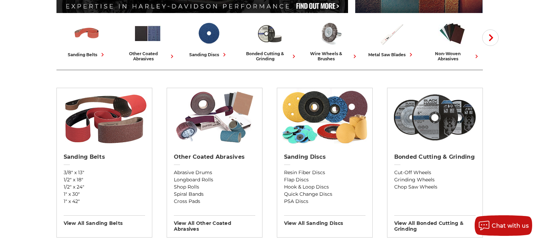
scroll to position [176, 0]
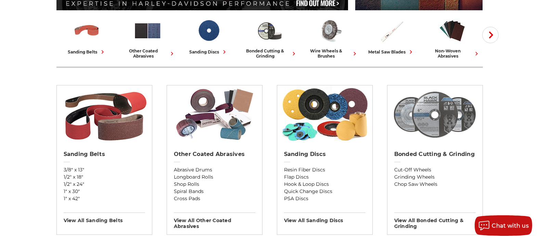
click at [437, 119] on img at bounding box center [434, 114] width 89 height 58
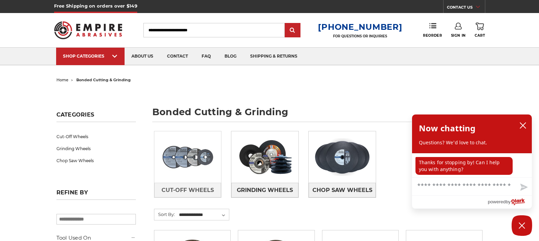
click at [190, 152] on img at bounding box center [187, 156] width 67 height 47
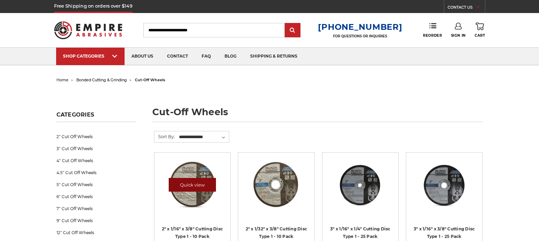
drag, startPoint x: 0, startPoint y: 0, endPoint x: 183, endPoint y: 188, distance: 262.3
click at [183, 188] on link "Quick view" at bounding box center [192, 185] width 47 height 14
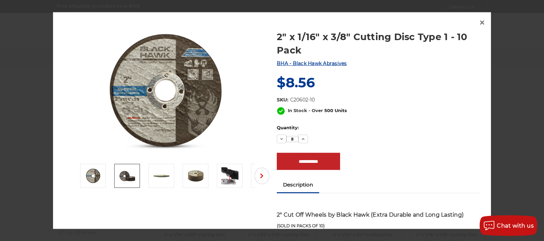
click at [187, 61] on img at bounding box center [165, 91] width 137 height 137
click at [95, 175] on img at bounding box center [93, 175] width 17 height 17
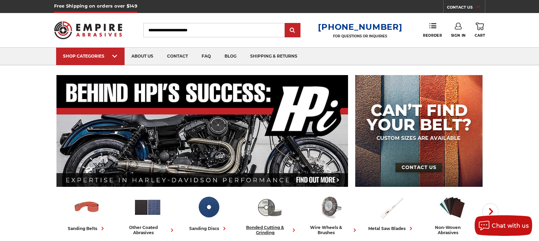
click at [263, 204] on img at bounding box center [269, 207] width 28 height 28
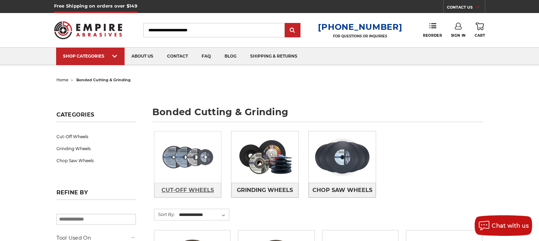
click at [191, 186] on span "Cut-Off Wheels" at bounding box center [187, 190] width 52 height 12
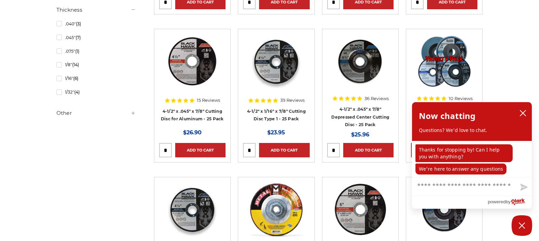
scroll to position [570, 0]
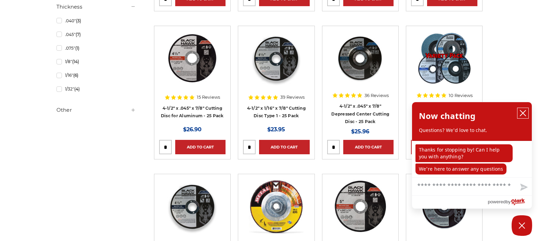
click at [525, 111] on icon "close chatbox" at bounding box center [522, 112] width 7 height 7
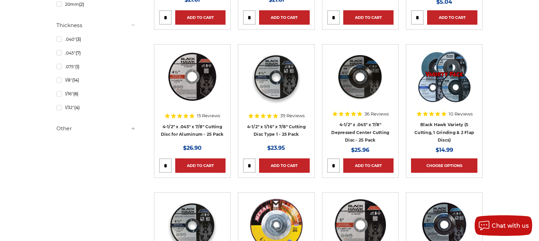
scroll to position [548, 0]
